Goal: Information Seeking & Learning: Understand process/instructions

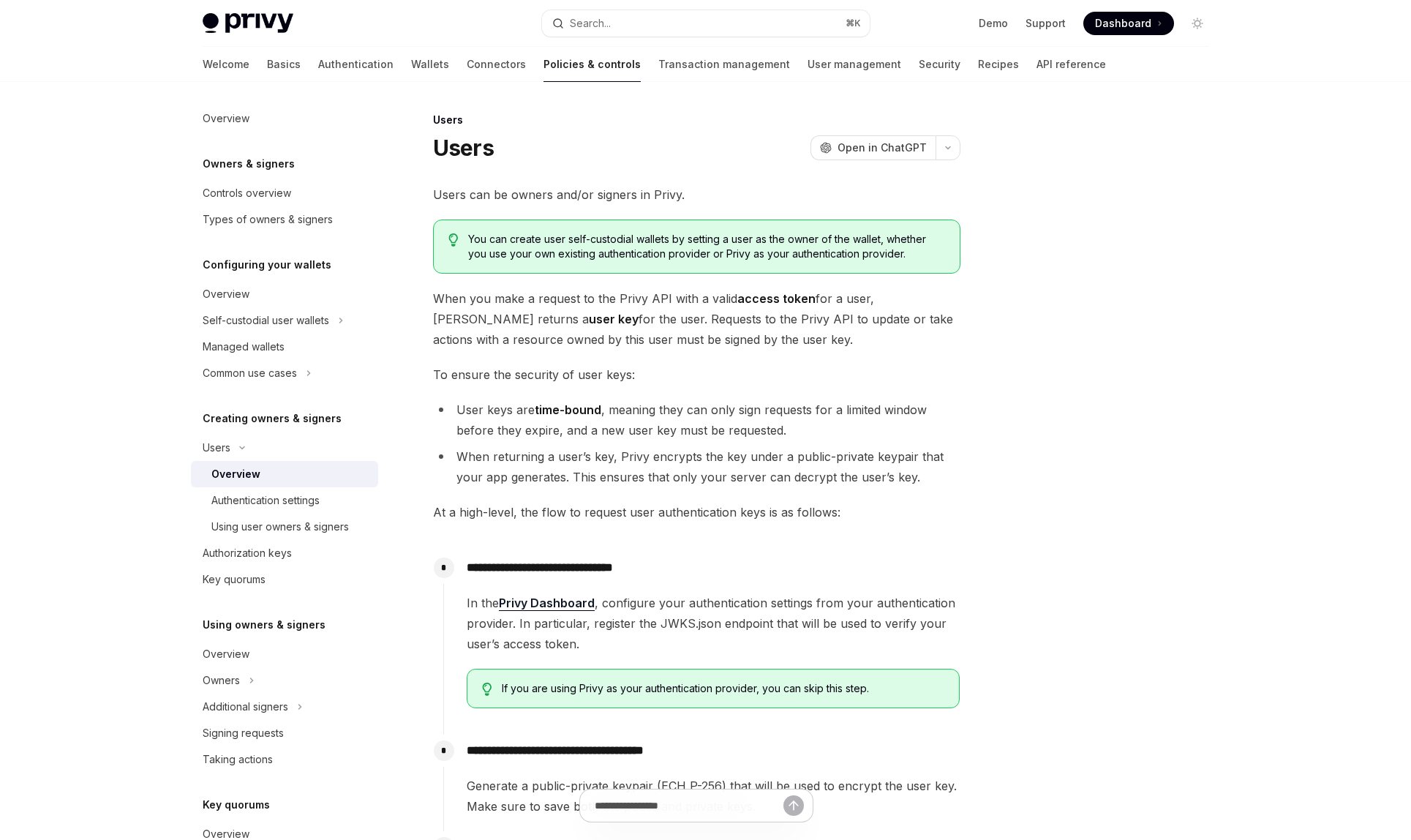
scroll to position [342, 0]
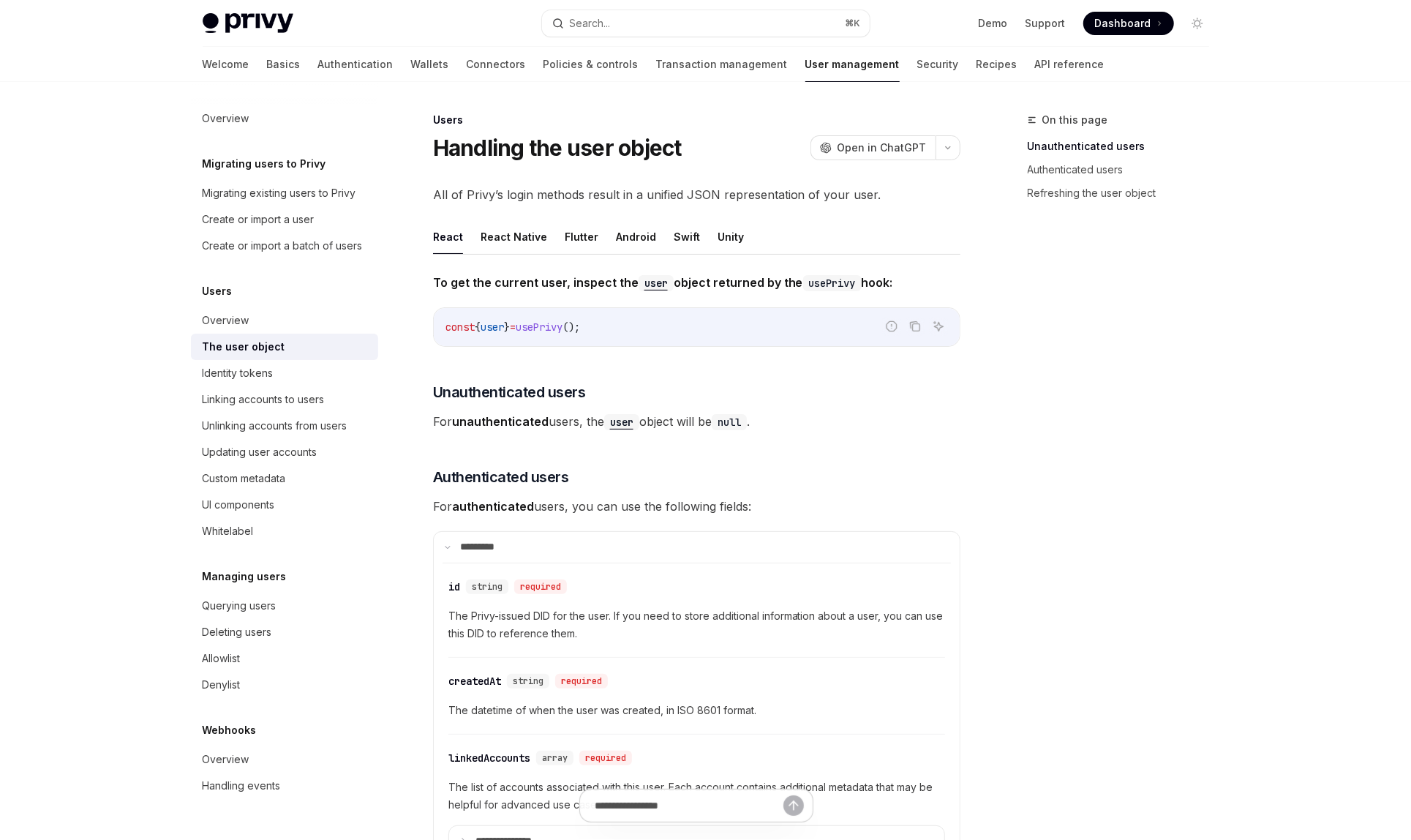
click at [561, 328] on span "usePrivy" at bounding box center [539, 327] width 47 height 14
click at [504, 330] on span "user" at bounding box center [493, 327] width 23 height 14
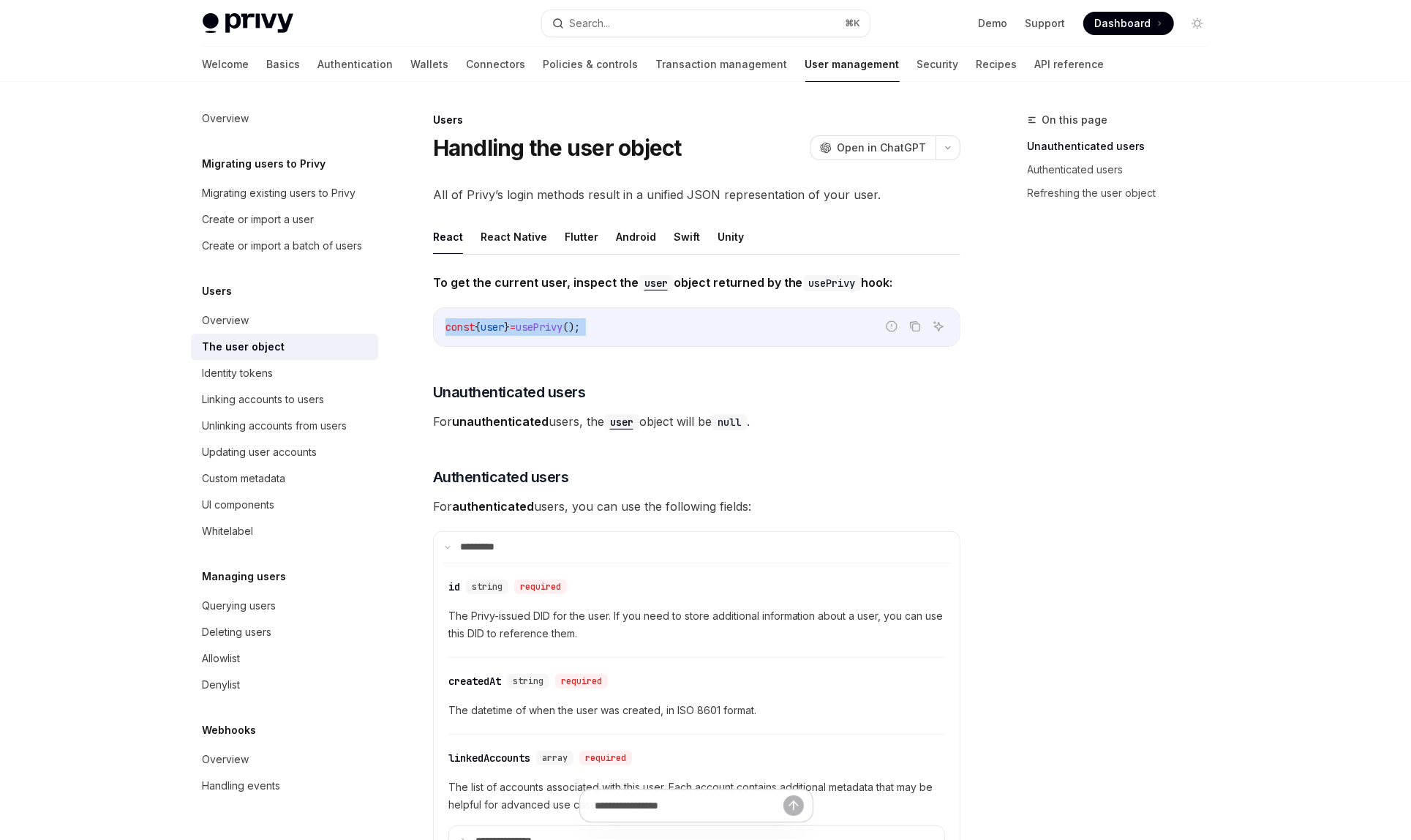
copy code "const { user } = usePrivy ();"
